Goal: Information Seeking & Learning: Learn about a topic

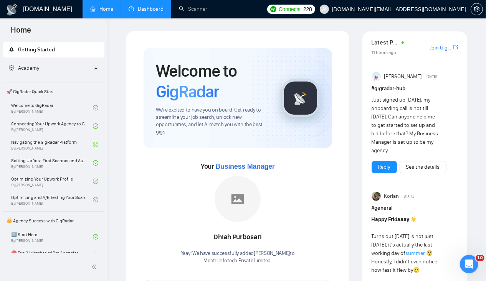
click at [147, 7] on link "Dashboard" at bounding box center [146, 9] width 35 height 7
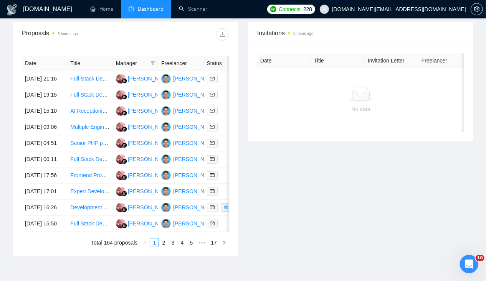
scroll to position [280, 0]
click at [40, 135] on td "29 Aug, 2025 09:06" at bounding box center [44, 127] width 45 height 16
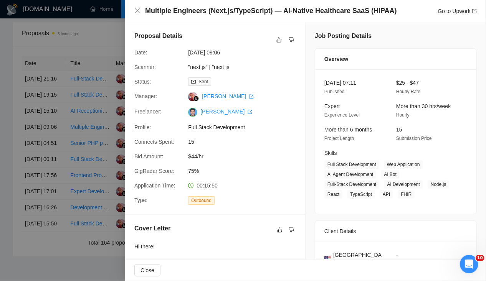
click at [40, 119] on div at bounding box center [243, 140] width 486 height 281
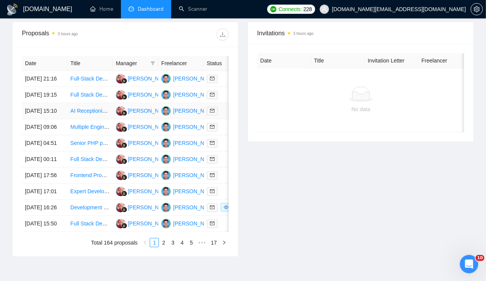
click at [41, 112] on td "29 Aug, 2025 15:10" at bounding box center [44, 111] width 45 height 16
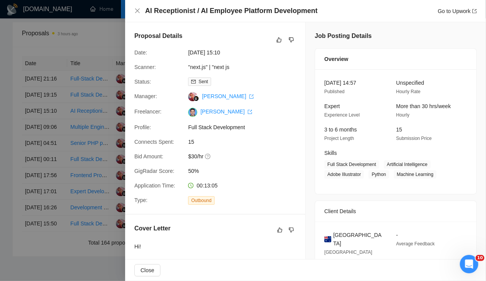
click at [41, 87] on div at bounding box center [243, 140] width 486 height 281
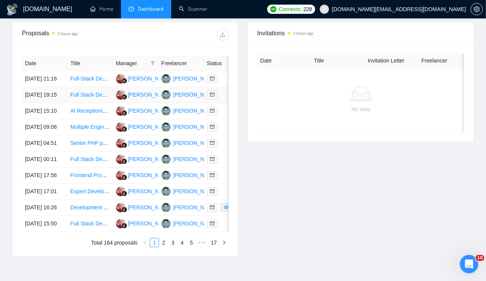
click at [41, 87] on td "29 Aug, 2025 19:15" at bounding box center [44, 95] width 45 height 16
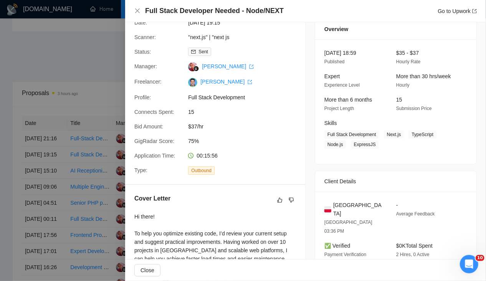
scroll to position [161, 0]
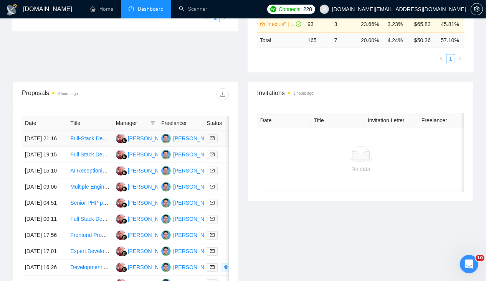
click at [79, 135] on link "Full-Stack Developer Needed to Build Trading Platform" at bounding box center [135, 138] width 130 height 6
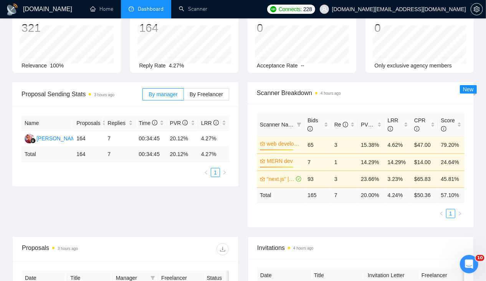
scroll to position [0, 0]
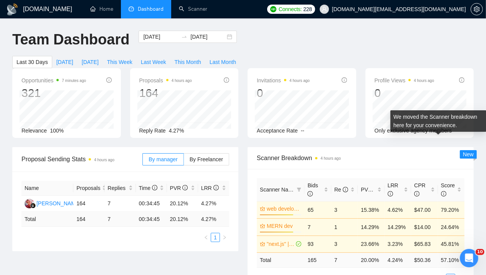
click at [470, 152] on span "New" at bounding box center [468, 155] width 11 height 6
drag, startPoint x: 470, startPoint y: 142, endPoint x: 475, endPoint y: 175, distance: 32.5
click at [475, 175] on div "Scanner Breakdown 4 hours ago Scanner Name Bids Re PVR LRR CPR Score web develo…" at bounding box center [360, 219] width 235 height 145
